Goal: Find contact information: Find contact information

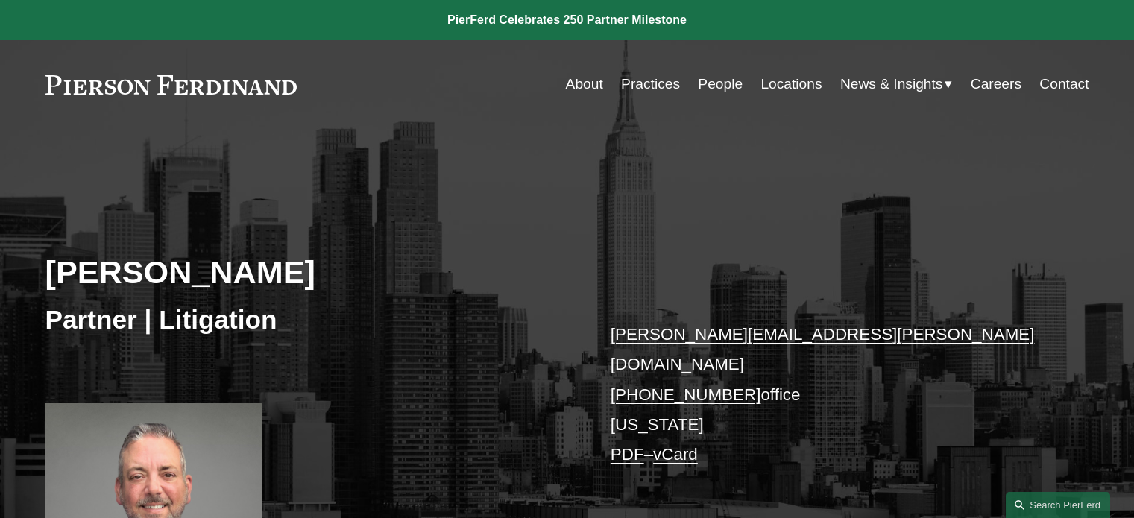
scroll to position [143, 0]
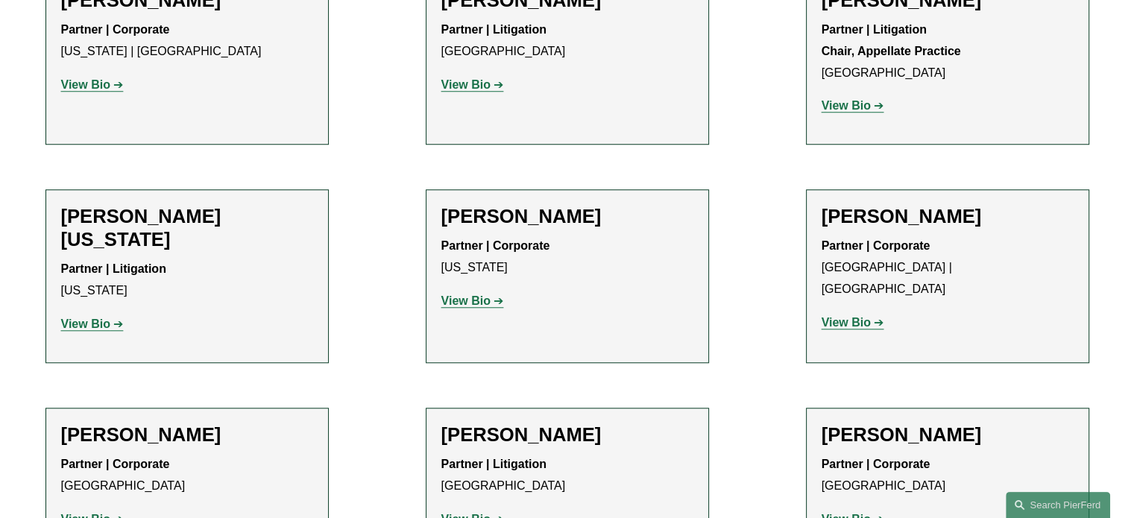
scroll to position [18484, 0]
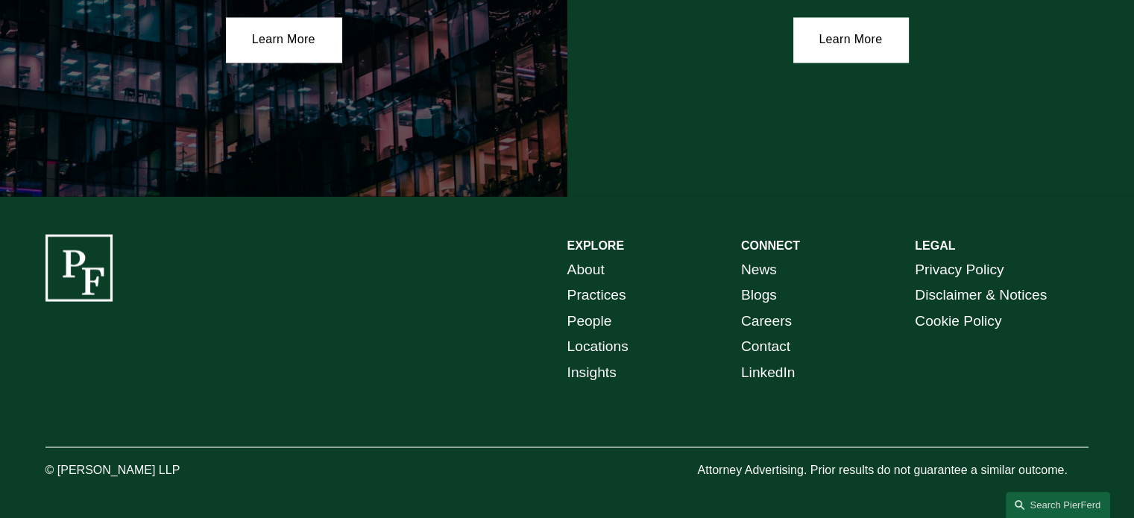
scroll to position [2757, 0]
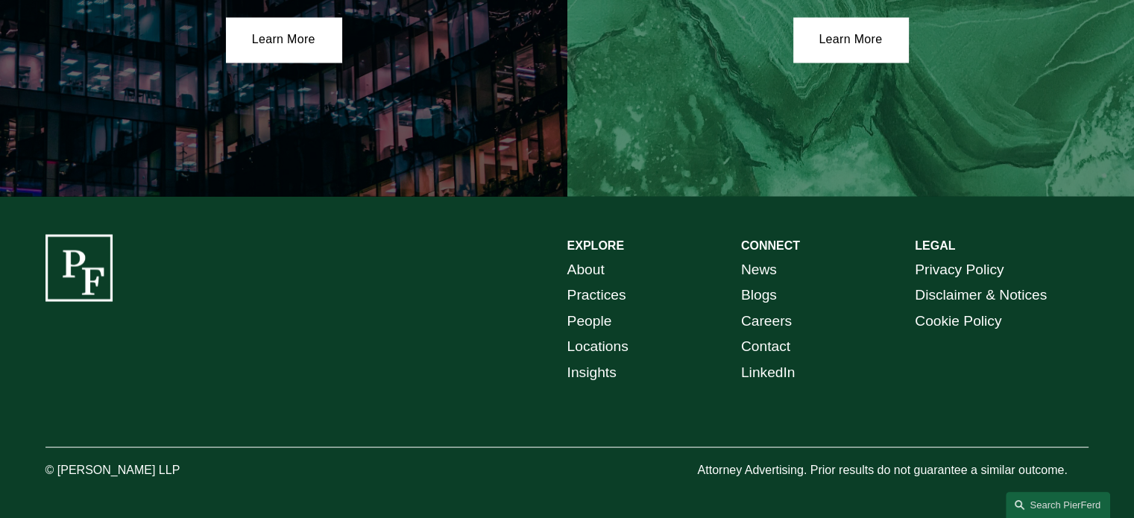
click at [757, 341] on link "Contact" at bounding box center [765, 346] width 49 height 26
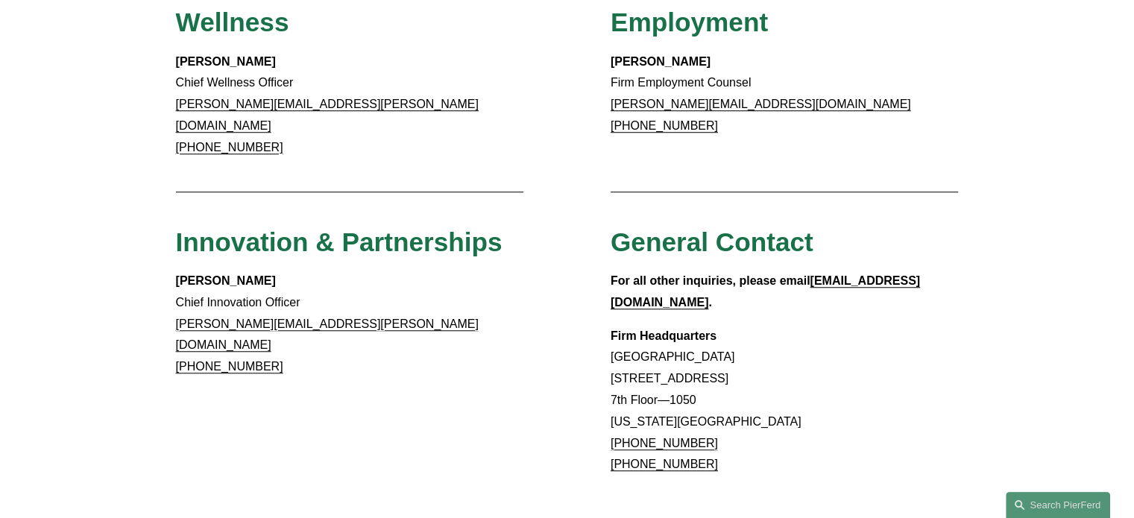
scroll to position [1196, 0]
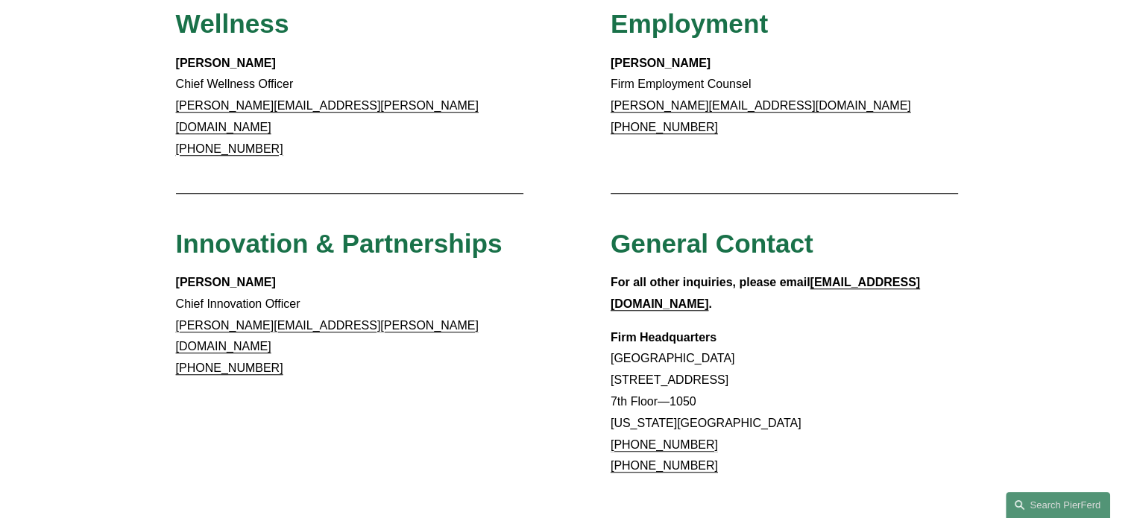
drag, startPoint x: 708, startPoint y: 388, endPoint x: 601, endPoint y: 405, distance: 108.6
copy link "+1.866.559.1811"
